Goal: Task Accomplishment & Management: Manage account settings

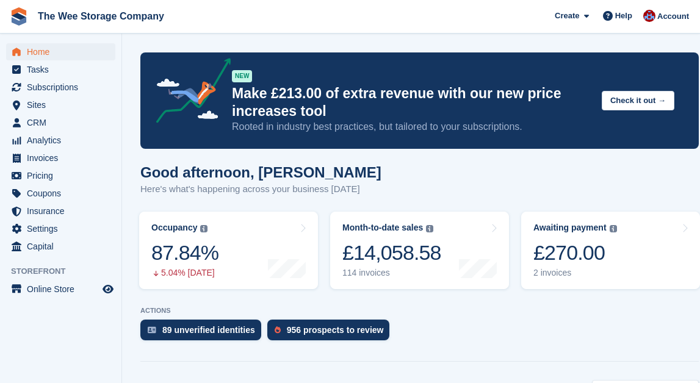
scroll to position [645, 0]
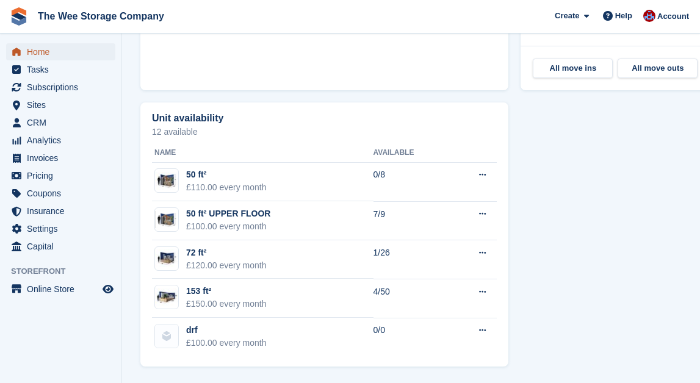
click at [56, 50] on span "Home" at bounding box center [63, 51] width 73 height 17
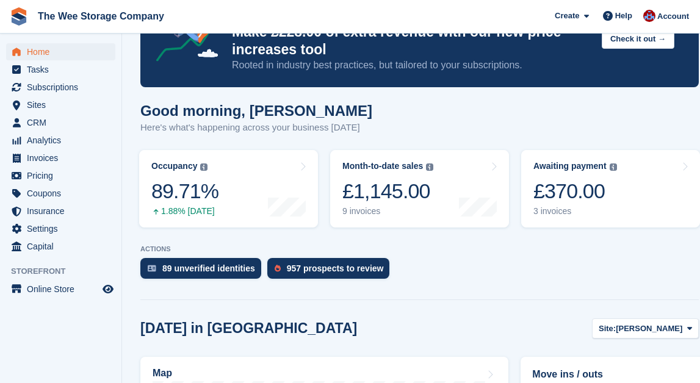
scroll to position [73, 0]
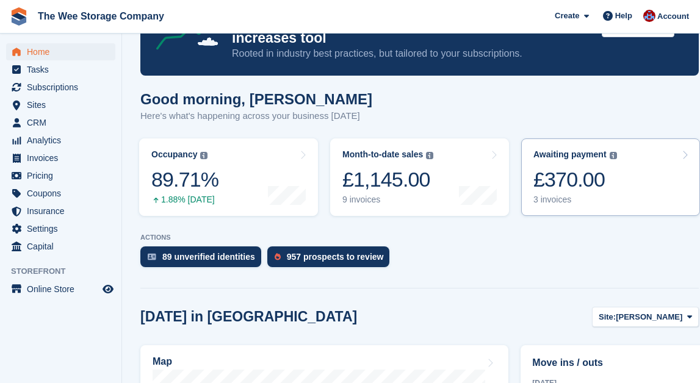
click at [579, 179] on div "£370.00" at bounding box center [575, 179] width 84 height 25
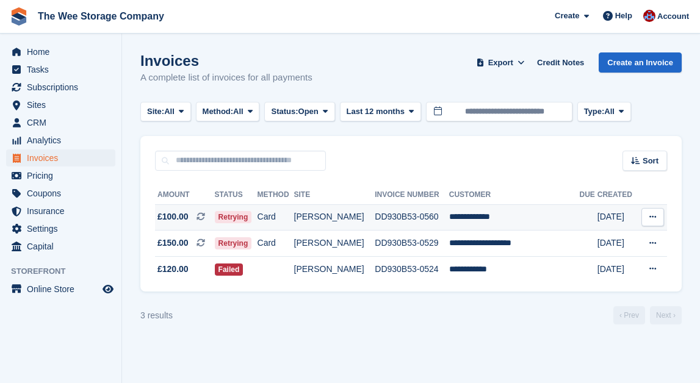
click at [463, 223] on td "**********" at bounding box center [514, 217] width 131 height 26
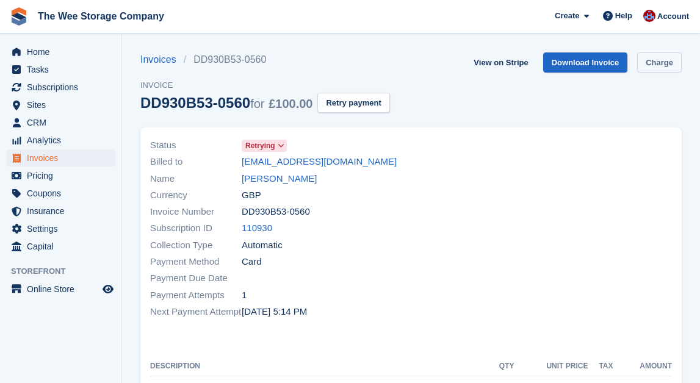
click at [656, 60] on link "Charge" at bounding box center [659, 62] width 45 height 20
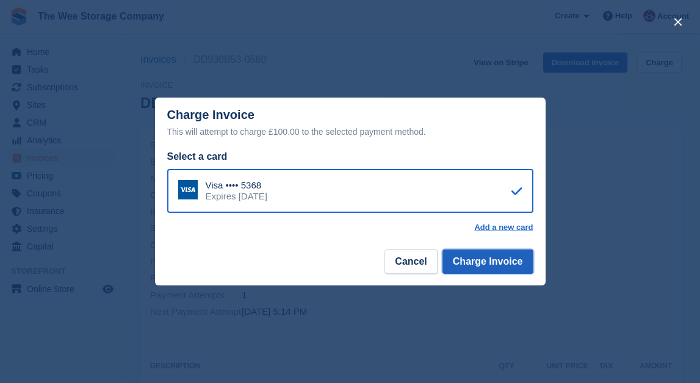
click at [498, 267] on button "Charge Invoice" at bounding box center [487, 261] width 91 height 24
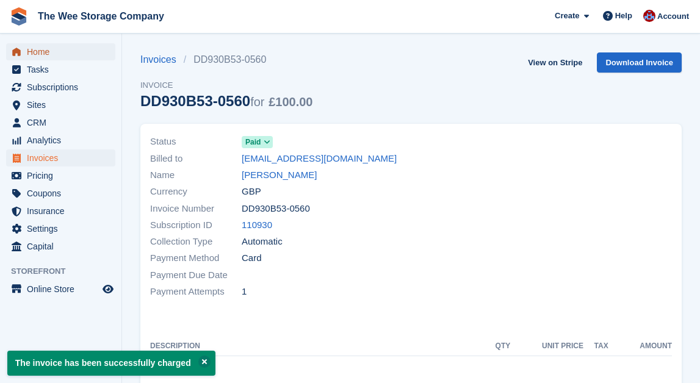
click at [28, 46] on span "Home" at bounding box center [63, 51] width 73 height 17
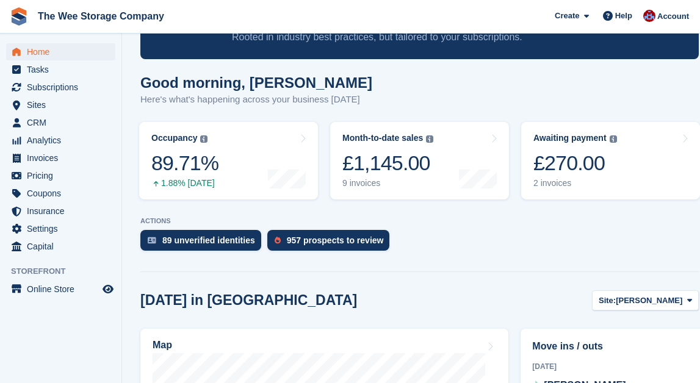
scroll to position [106, 0]
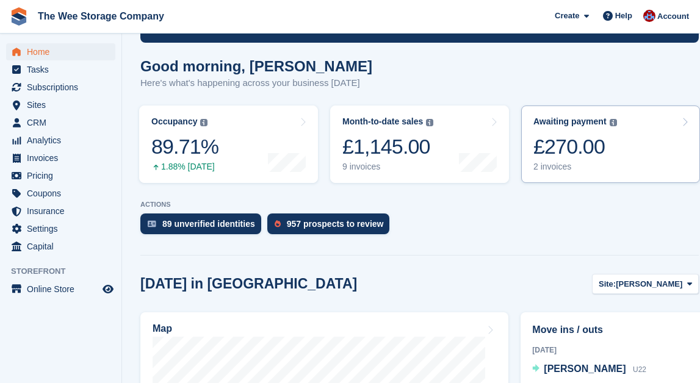
click at [558, 158] on div "£270.00" at bounding box center [575, 146] width 84 height 25
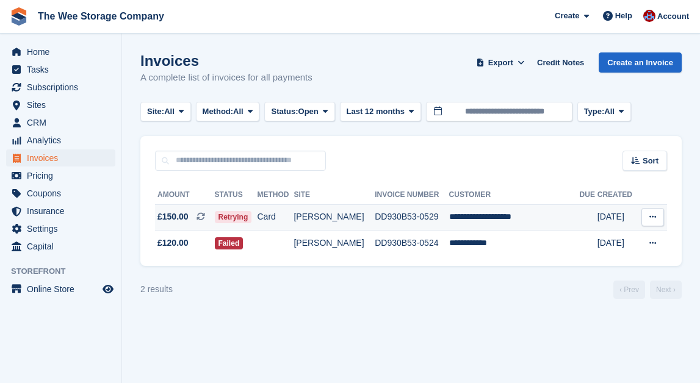
click at [506, 210] on td "**********" at bounding box center [514, 217] width 131 height 26
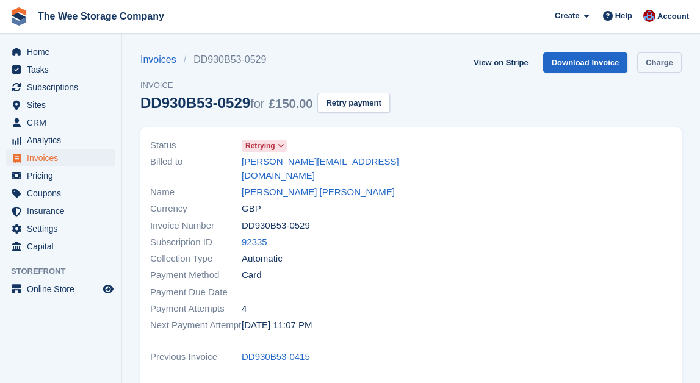
click at [651, 62] on link "Charge" at bounding box center [659, 62] width 45 height 20
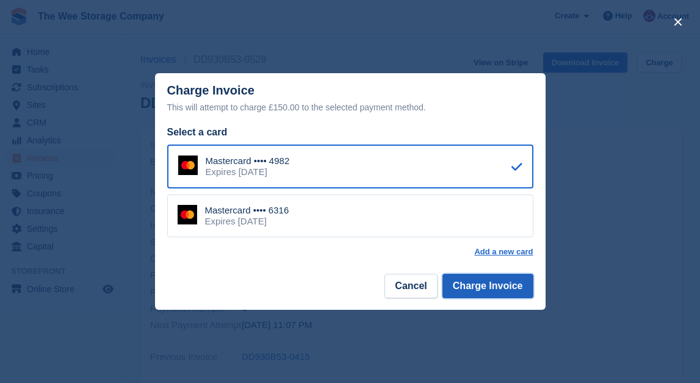
click at [500, 284] on button "Charge Invoice" at bounding box center [487, 286] width 91 height 24
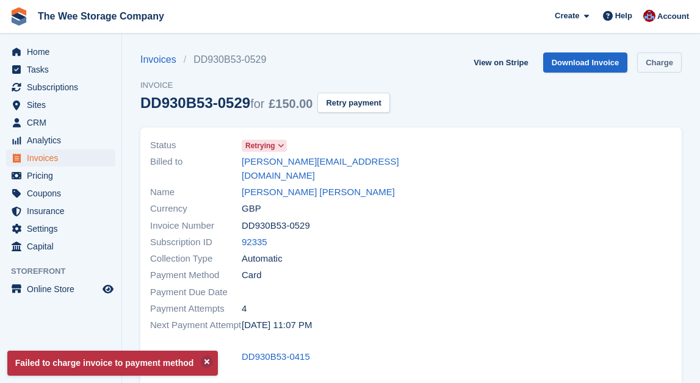
click at [661, 59] on link "Charge" at bounding box center [659, 62] width 45 height 20
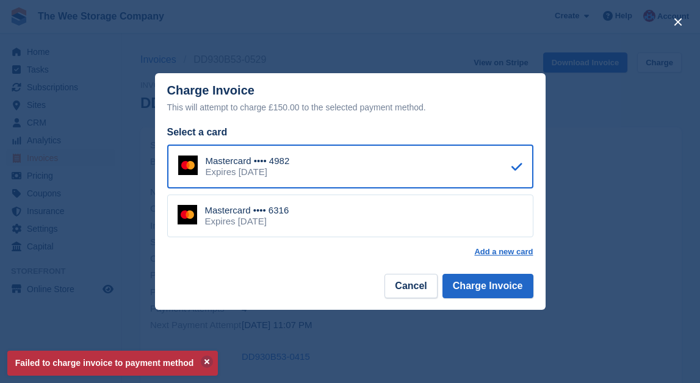
click at [319, 223] on div "Mastercard •••• 6316 Expires March 2029" at bounding box center [350, 216] width 366 height 43
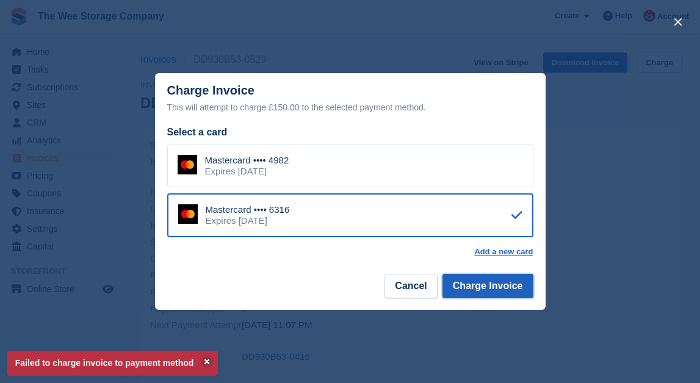
click at [487, 293] on button "Charge Invoice" at bounding box center [487, 286] width 91 height 24
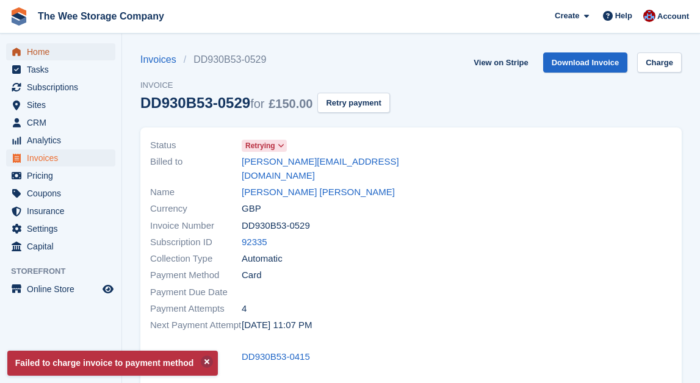
click at [36, 52] on span "Home" at bounding box center [63, 51] width 73 height 17
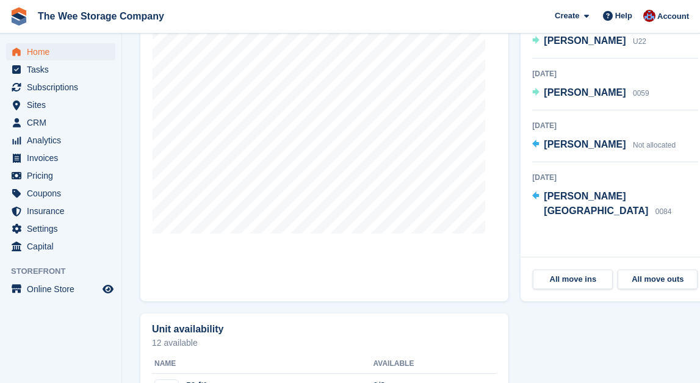
scroll to position [440, 0]
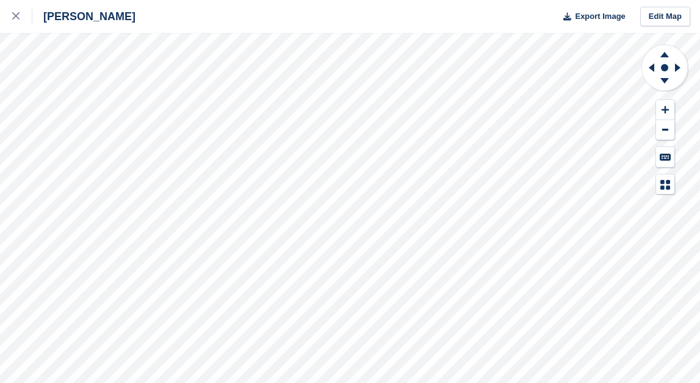
click at [77, 256] on div "[PERSON_NAME] Export Image Edit Map" at bounding box center [350, 191] width 700 height 383
click at [13, 17] on icon at bounding box center [15, 15] width 7 height 7
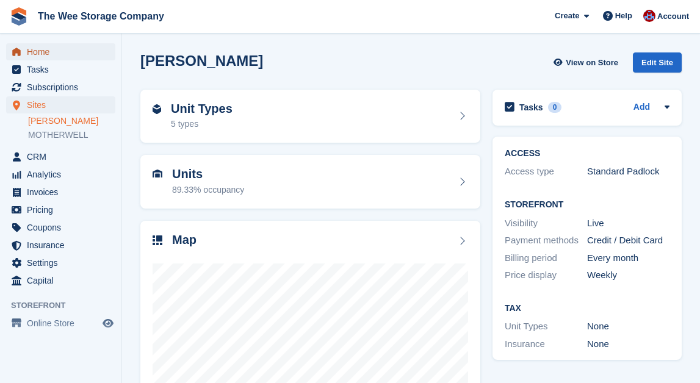
click at [41, 54] on span "Home" at bounding box center [63, 51] width 73 height 17
